Goal: Check status: Check status

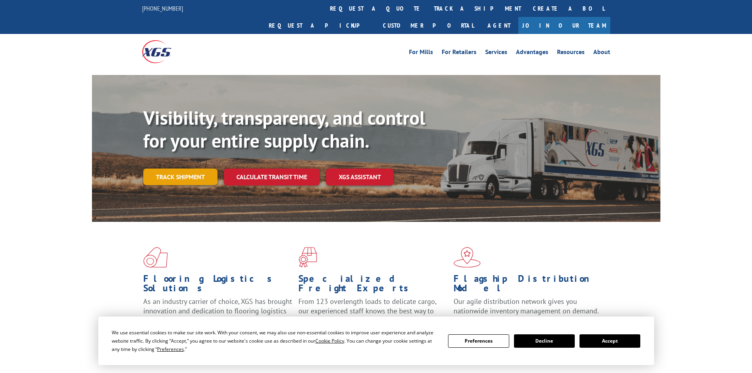
click at [189, 169] on link "Track shipment" at bounding box center [180, 177] width 74 height 17
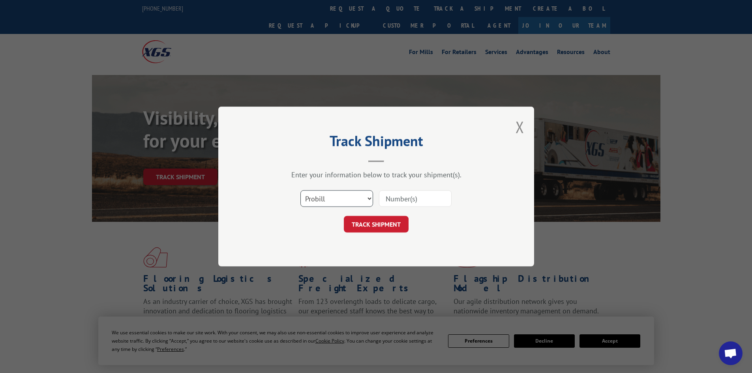
click at [357, 201] on select "Select category... Probill BOL PO" at bounding box center [336, 198] width 73 height 17
click at [353, 202] on select "Select category... Probill BOL PO" at bounding box center [336, 198] width 73 height 17
click at [300, 190] on select "Select category... Probill BOL PO" at bounding box center [336, 198] width 73 height 17
click at [420, 197] on input at bounding box center [415, 198] width 73 height 17
paste input "16755259"
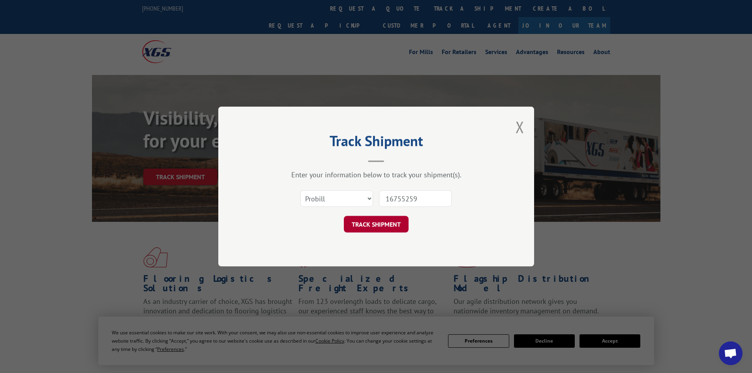
type input "16755259"
click at [377, 224] on button "TRACK SHIPMENT" at bounding box center [376, 224] width 65 height 17
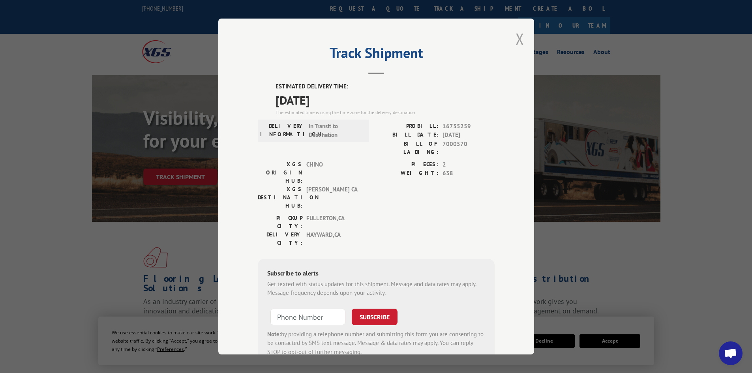
click at [520, 38] on button "Close modal" at bounding box center [520, 38] width 9 height 21
